Goal: Task Accomplishment & Management: Manage account settings

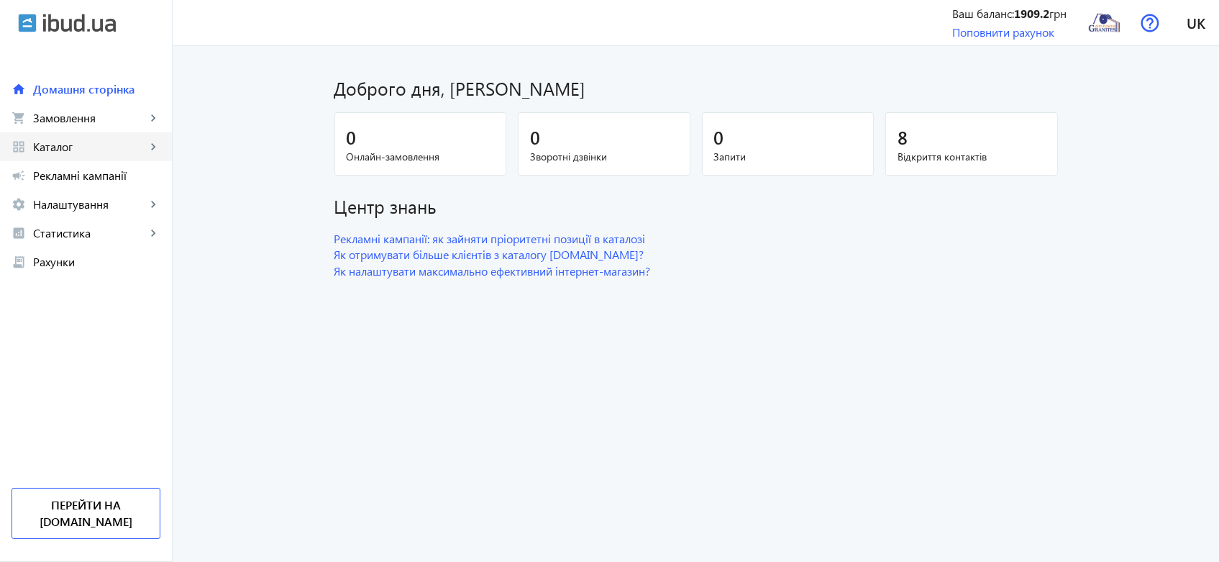
click at [70, 149] on span "Каталог" at bounding box center [89, 146] width 113 height 14
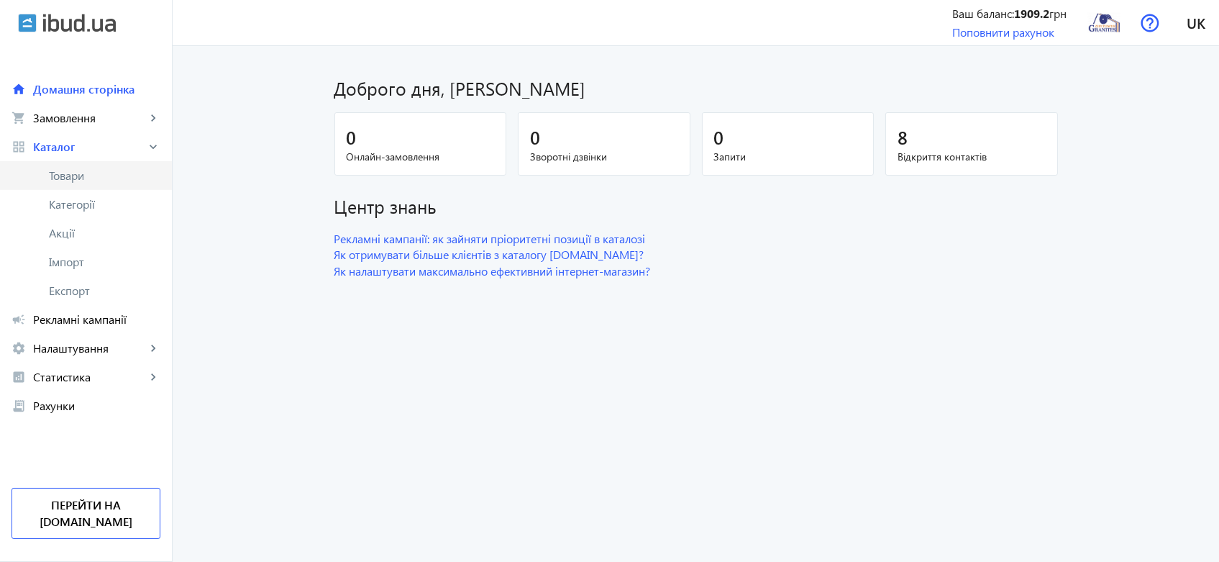
click at [77, 172] on span "Товари" at bounding box center [104, 175] width 111 height 14
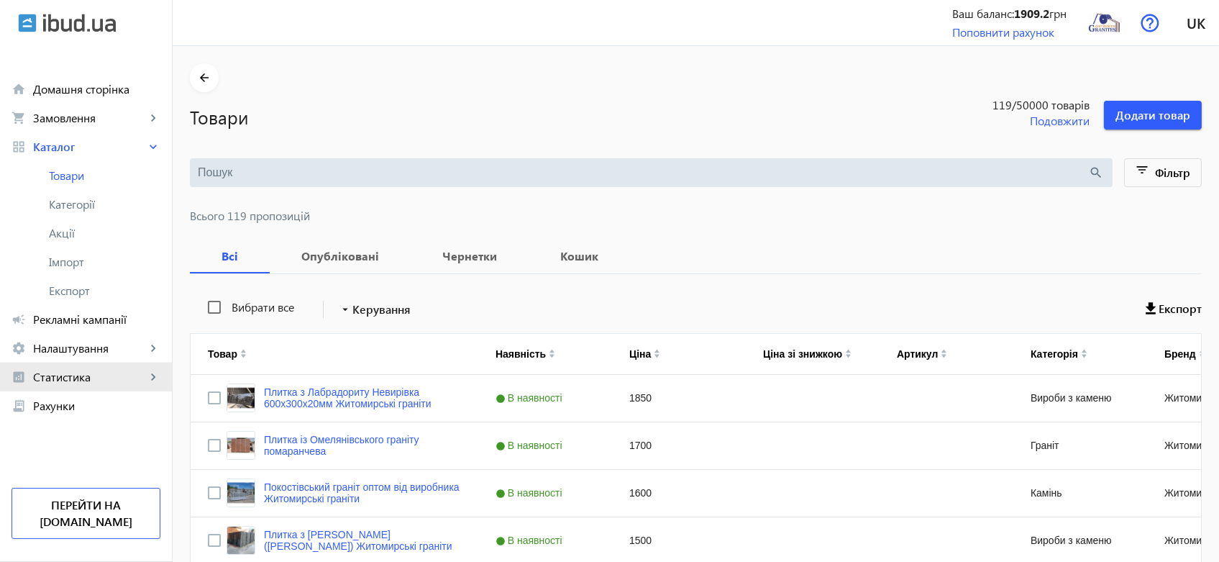
click at [75, 382] on span "Статистика" at bounding box center [89, 377] width 113 height 14
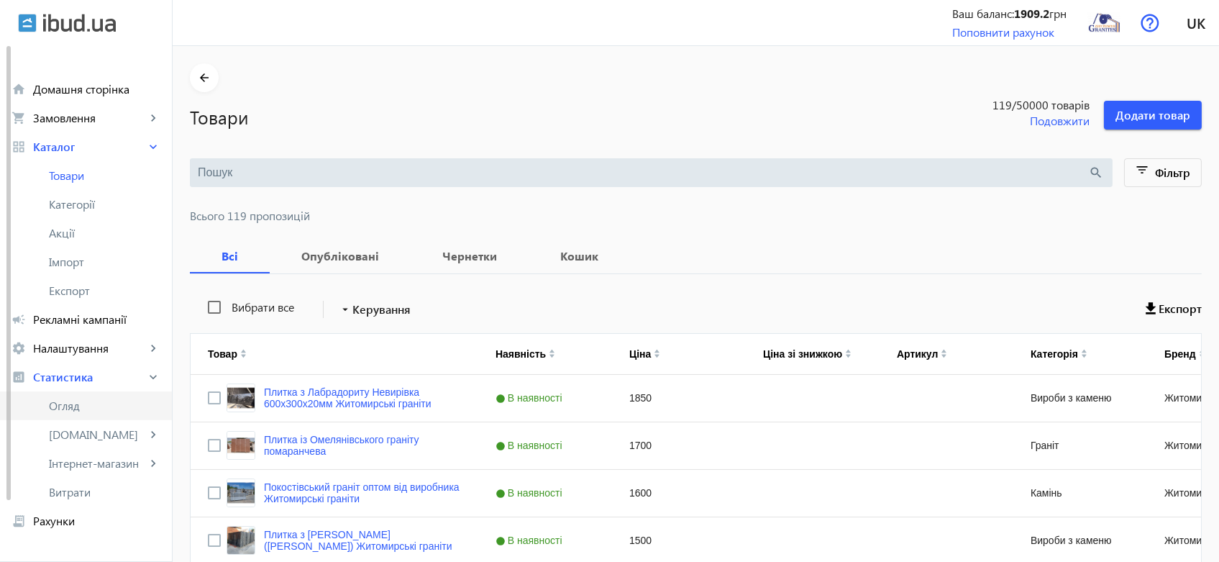
click at [65, 403] on span "Огляд" at bounding box center [104, 405] width 111 height 14
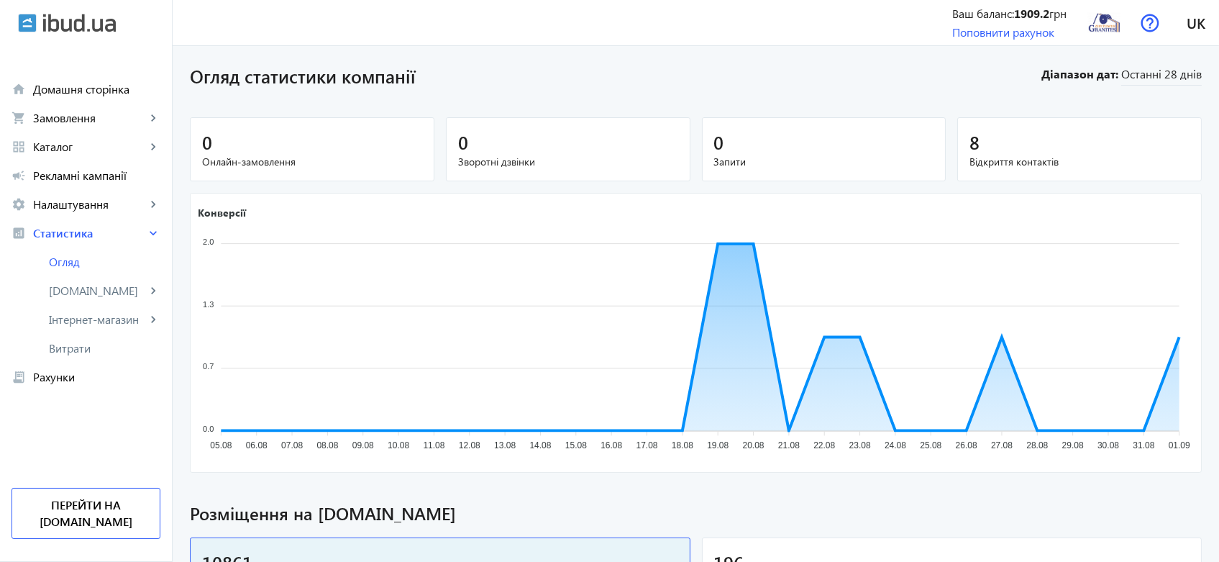
click at [1016, 139] on div "8" at bounding box center [1079, 141] width 220 height 25
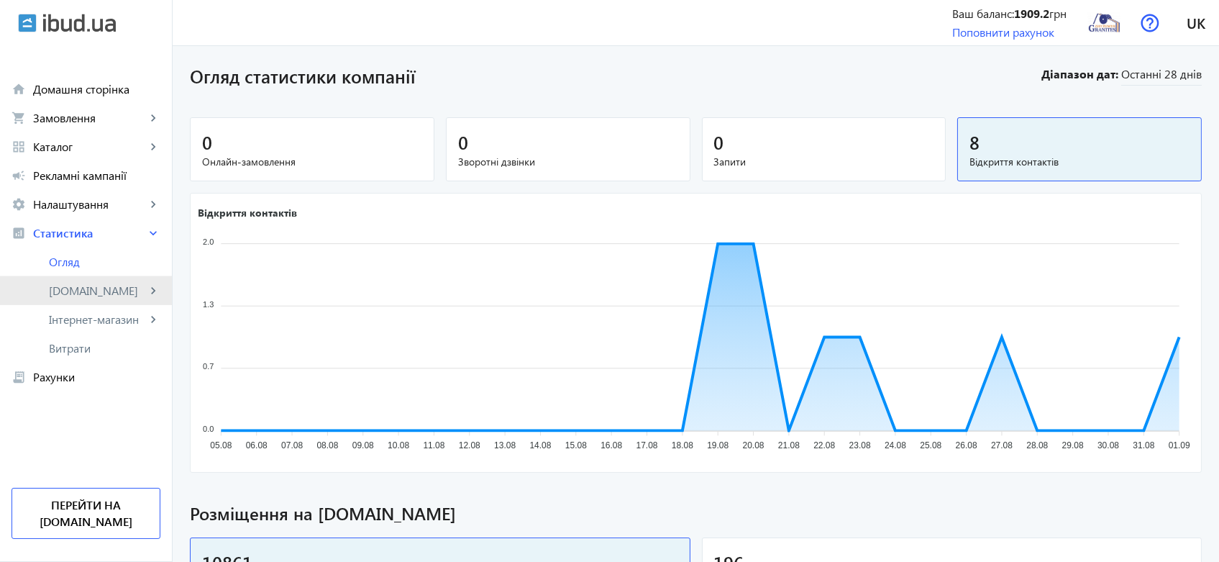
click at [66, 290] on span "[DOMAIN_NAME]" at bounding box center [97, 290] width 97 height 14
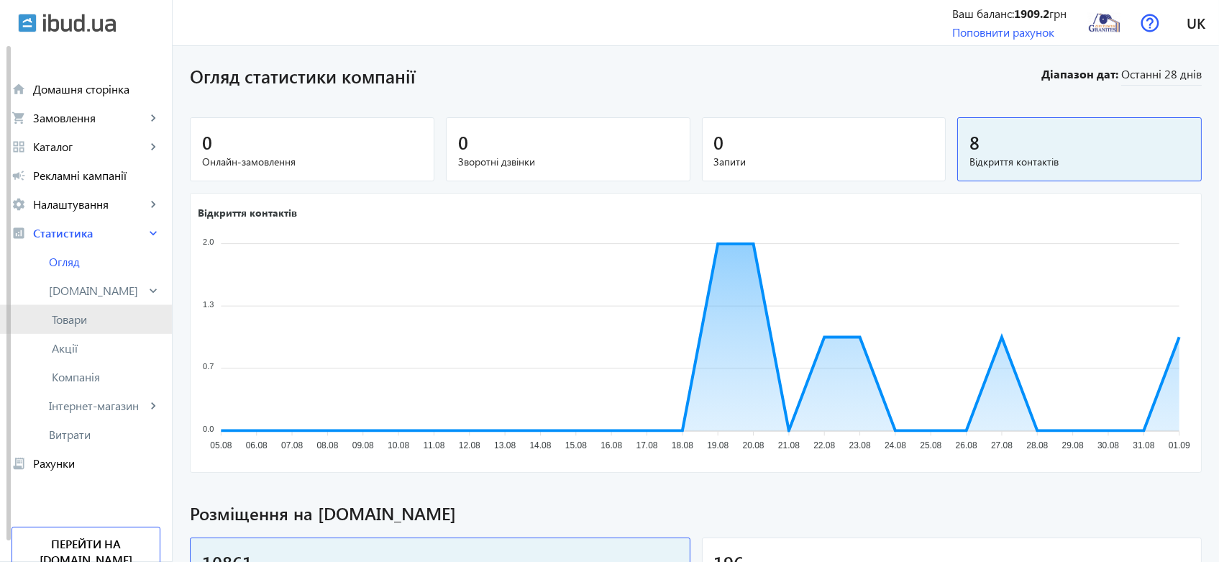
click at [64, 320] on span "Товари" at bounding box center [106, 319] width 109 height 14
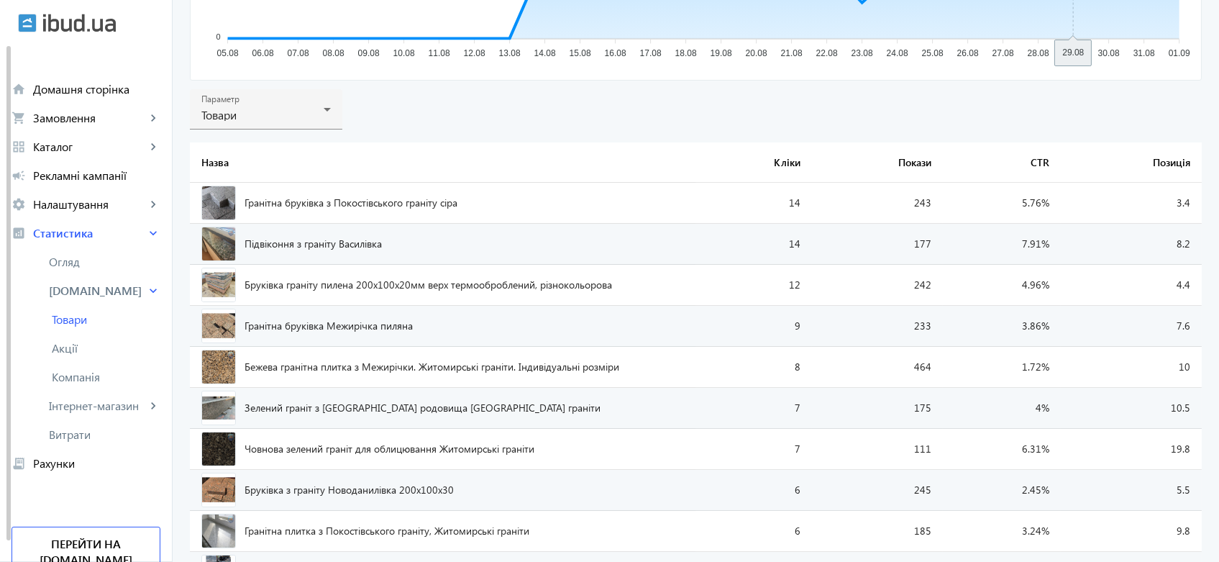
scroll to position [399, 0]
